Goal: Task Accomplishment & Management: Use online tool/utility

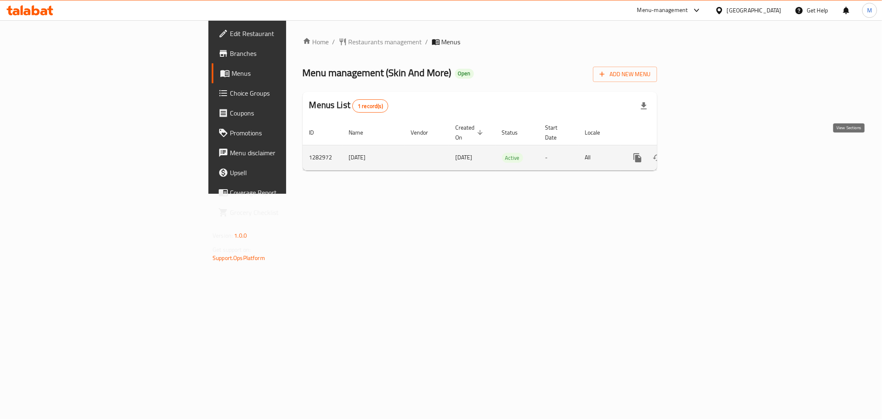
click at [702, 153] on icon "enhanced table" at bounding box center [697, 158] width 10 height 10
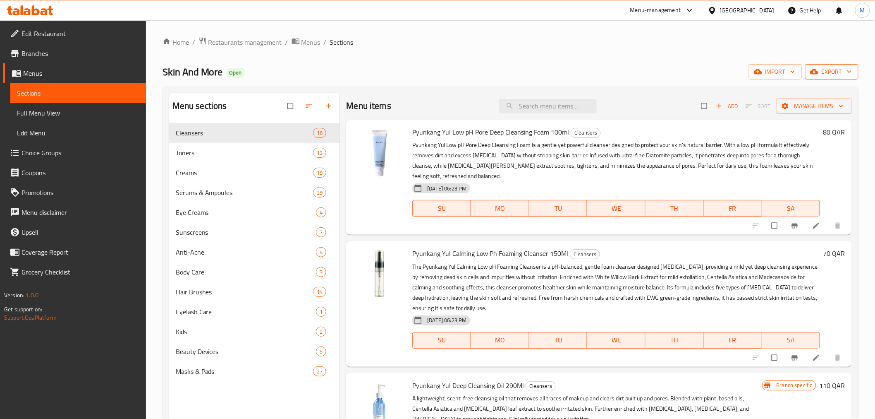
click at [842, 77] on span "export" at bounding box center [832, 72] width 40 height 10
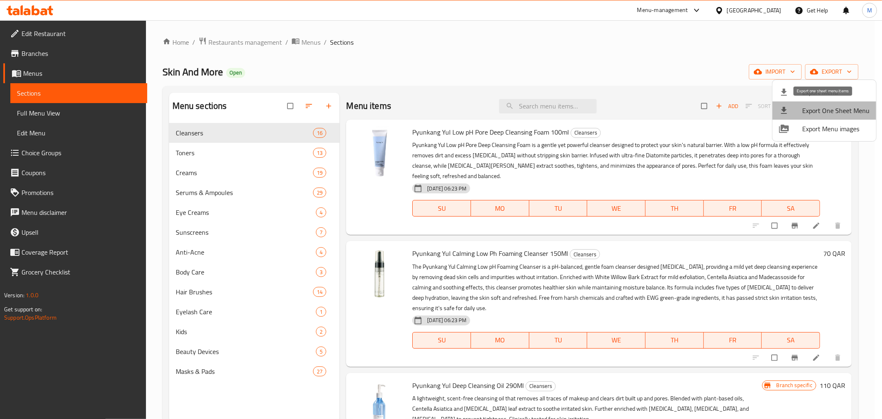
click at [845, 112] on span "Export One Sheet Menu" at bounding box center [835, 110] width 67 height 10
